Goal: Information Seeking & Learning: Learn about a topic

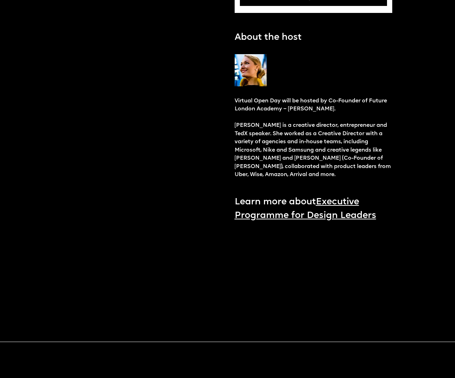
scroll to position [663, 0]
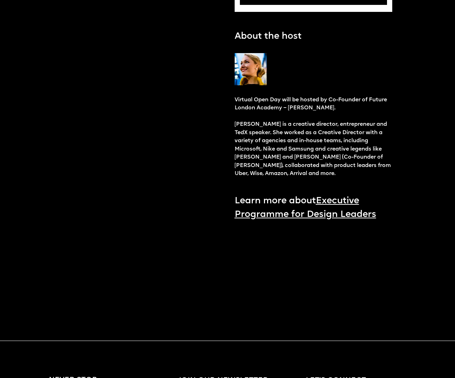
click at [365, 219] on link "Executive Programme for Design Leaders" at bounding box center [306, 207] width 142 height 23
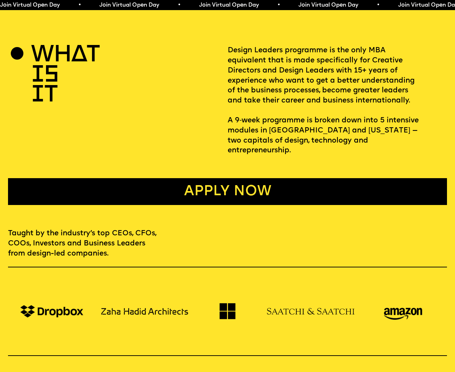
scroll to position [244, 0]
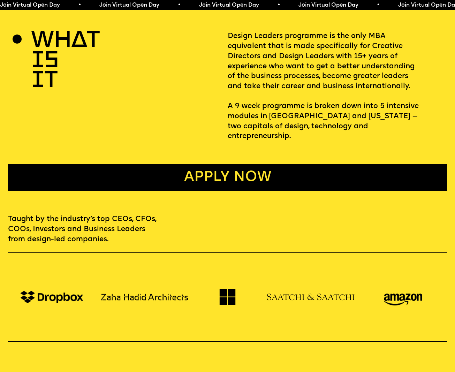
click at [243, 171] on link "Apply now" at bounding box center [228, 177] width 440 height 27
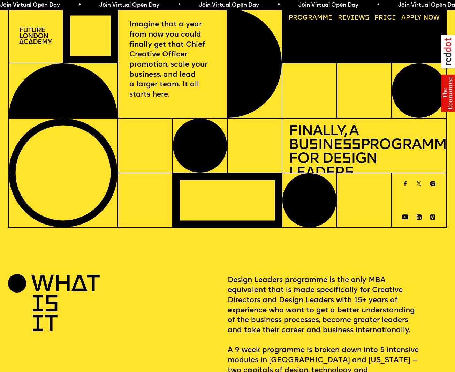
click at [29, 37] on img at bounding box center [35, 36] width 33 height 17
click at [387, 16] on link "Price" at bounding box center [386, 18] width 28 height 13
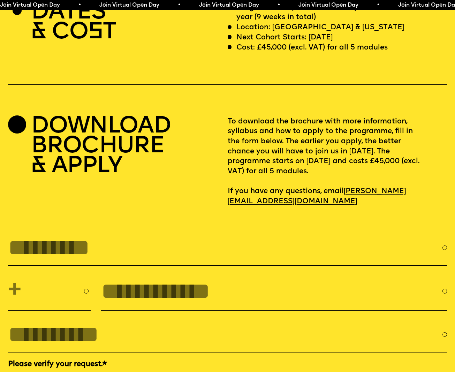
scroll to position [1895, 0]
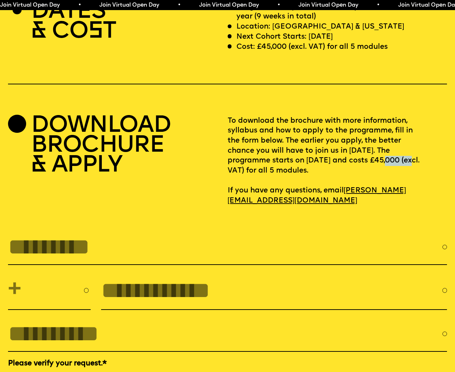
drag, startPoint x: 257, startPoint y: 195, endPoint x: 228, endPoint y: 195, distance: 28.3
click at [228, 195] on p "To download the brochure with more information, syllabus and how to apply to th…" at bounding box center [338, 161] width 220 height 90
copy p "£45,000"
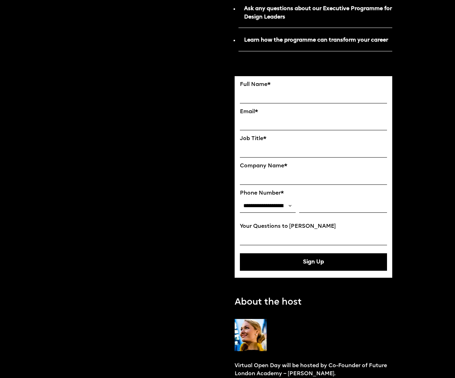
scroll to position [398, 0]
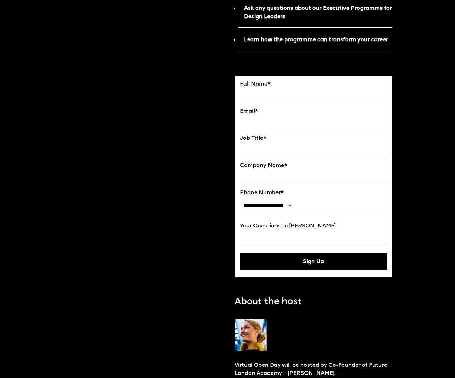
click at [290, 212] on select "**********" at bounding box center [268, 206] width 56 height 14
select select "***"
click at [240, 203] on select "**********" at bounding box center [268, 206] width 56 height 14
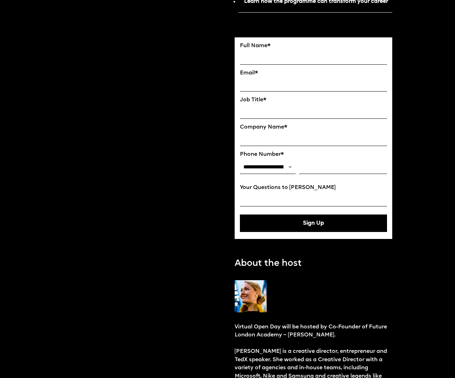
scroll to position [454, 0]
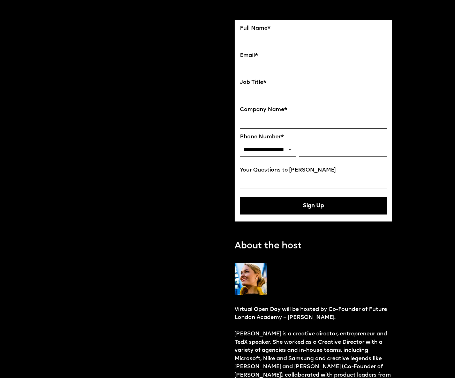
drag, startPoint x: 345, startPoint y: 324, endPoint x: 289, endPoint y: 322, distance: 56.9
click at [289, 322] on p "Virtual Open Day will be hosted by Co-Founder of Future London Academy – Ekater…" at bounding box center [314, 346] width 158 height 82
copy p "Ekaterina Solomeina"
